Goal: Find specific page/section: Find specific page/section

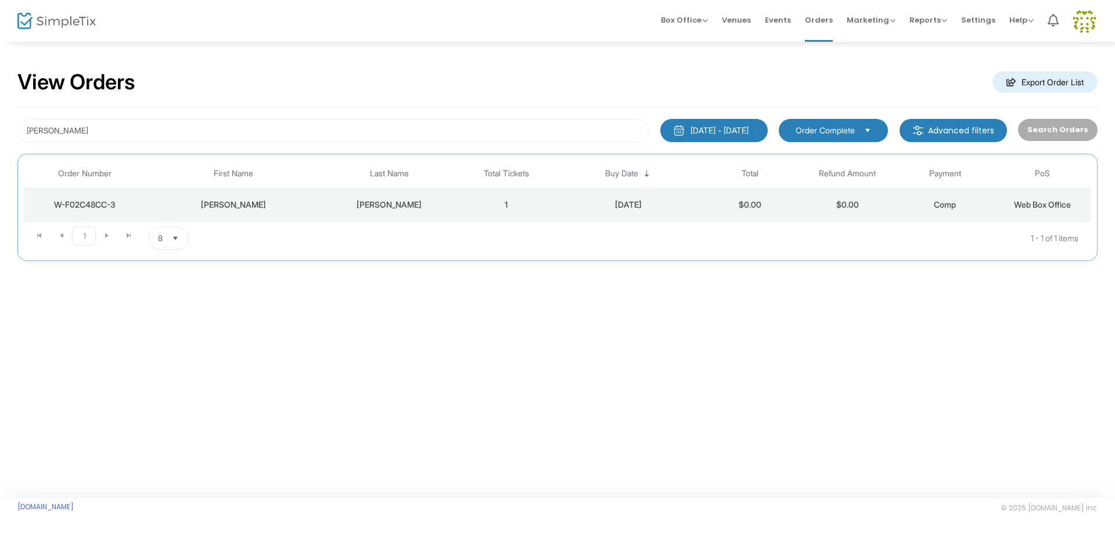
click at [968, 210] on div at bounding box center [557, 266] width 1115 height 533
click at [228, 124] on input "[PERSON_NAME]" at bounding box center [332, 131] width 631 height 24
drag, startPoint x: 111, startPoint y: 124, endPoint x: 44, endPoint y: 110, distance: 68.6
click at [28, 110] on div "[PERSON_NAME] [DATE] - [DATE] Last 30 Days [DATE] [DATE] This week This Month L…" at bounding box center [557, 184] width 1080 height 154
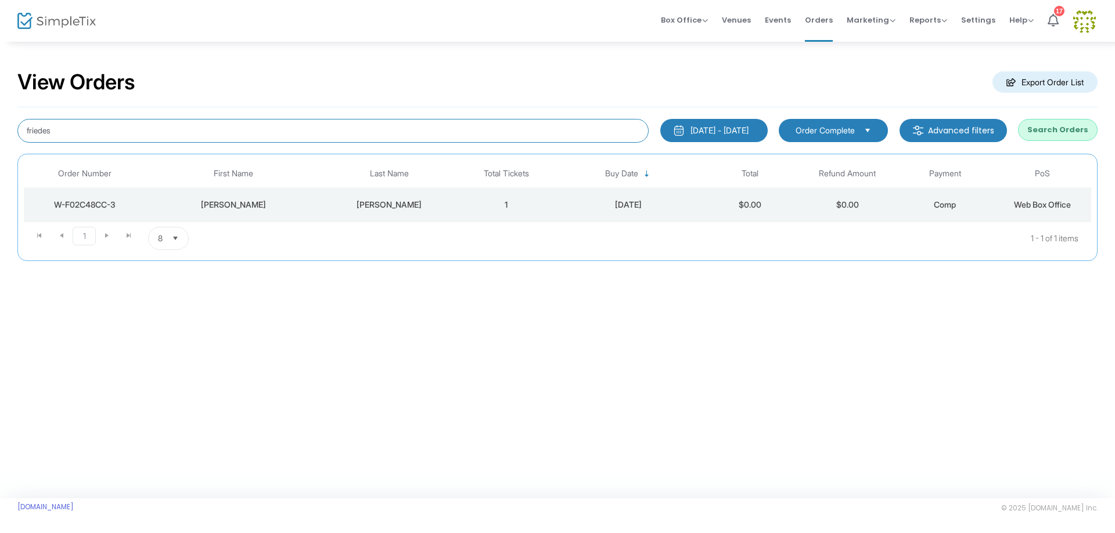
type input "friedes"
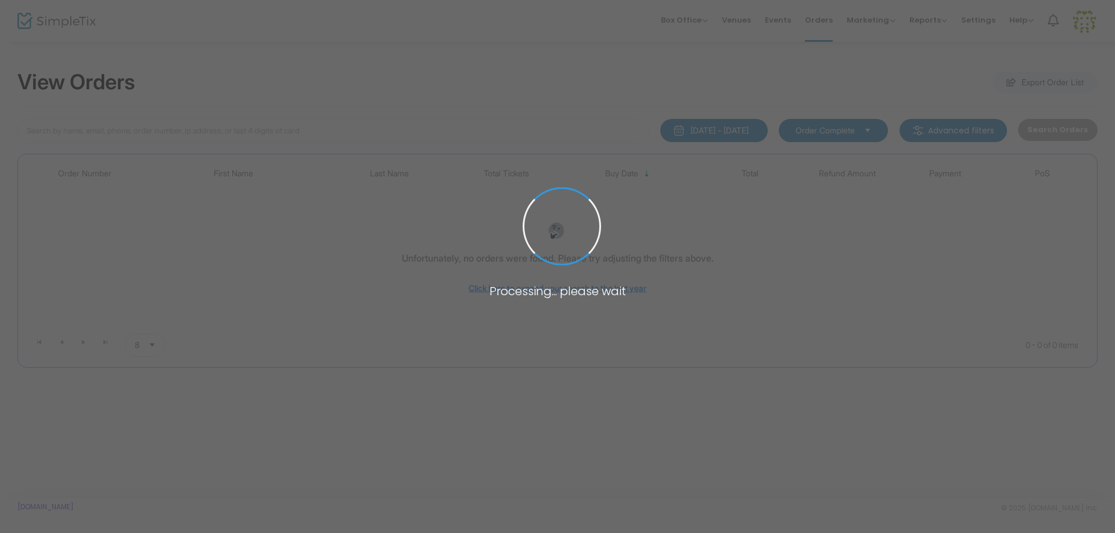
type input "friedes"
